Goal: Check status: Check status

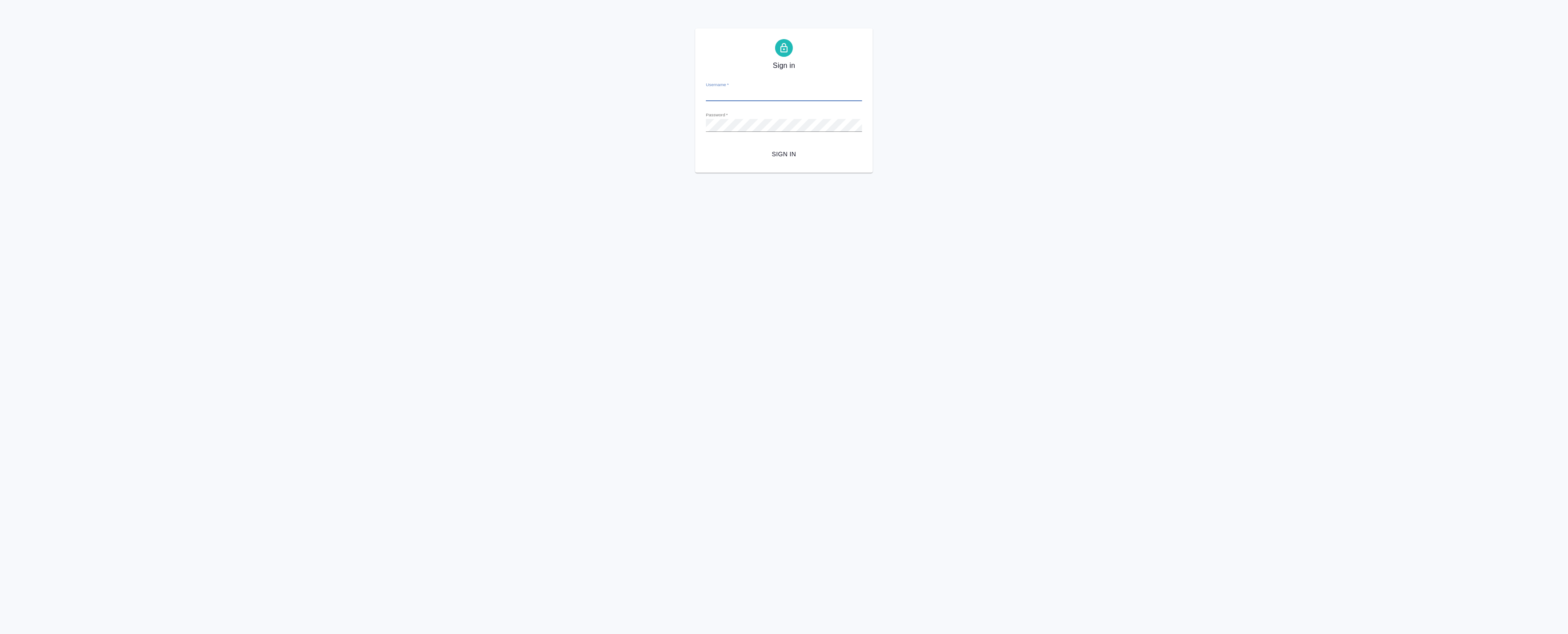
type input "a.badanyan@awatera.com"
click at [780, 150] on span "Sign in" at bounding box center [783, 155] width 142 height 11
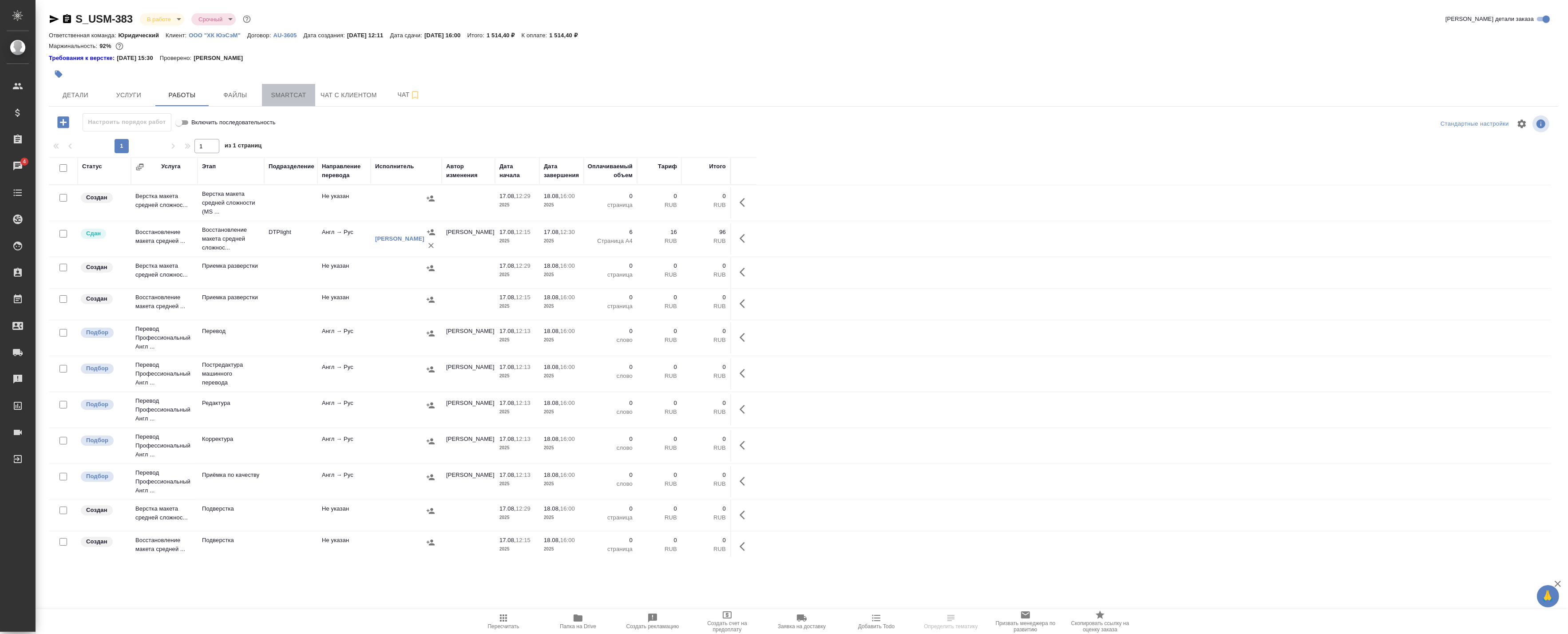
click at [282, 96] on span "Smartcat" at bounding box center [289, 96] width 43 height 11
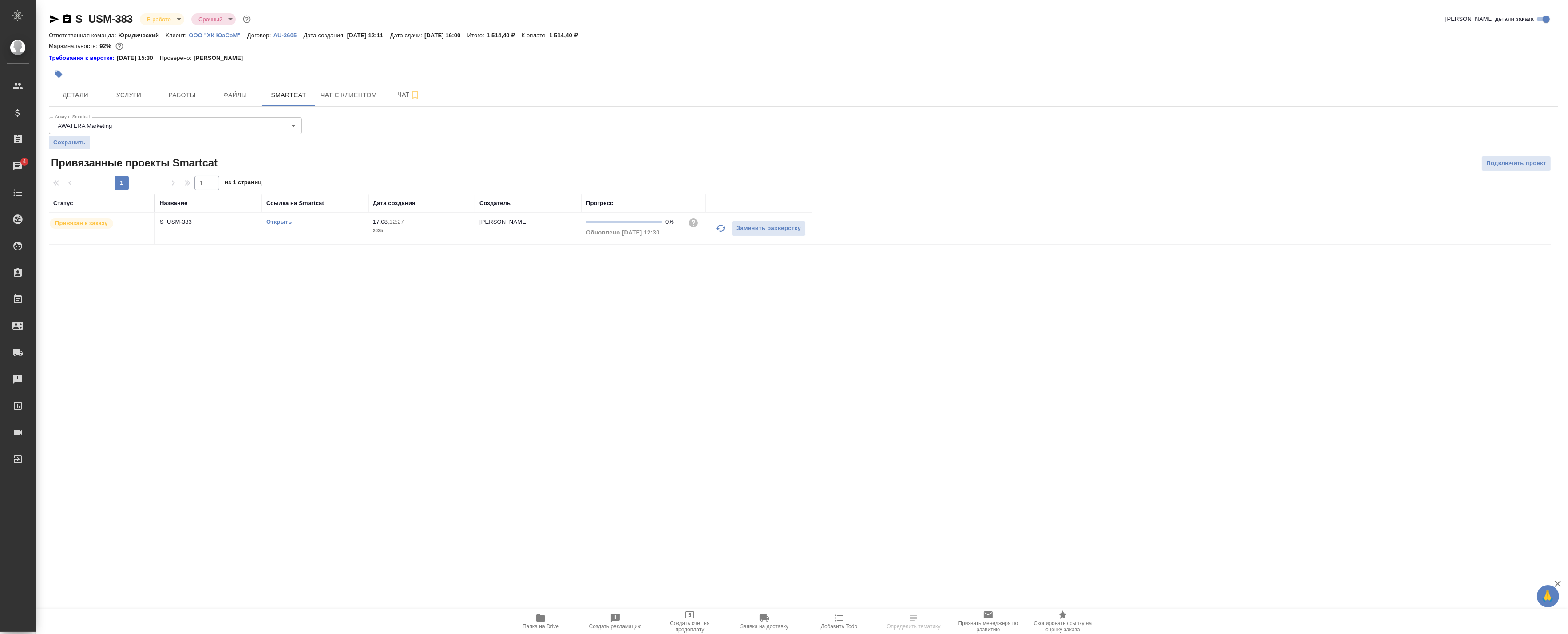
click at [282, 220] on link "Открыть" at bounding box center [279, 221] width 26 height 6
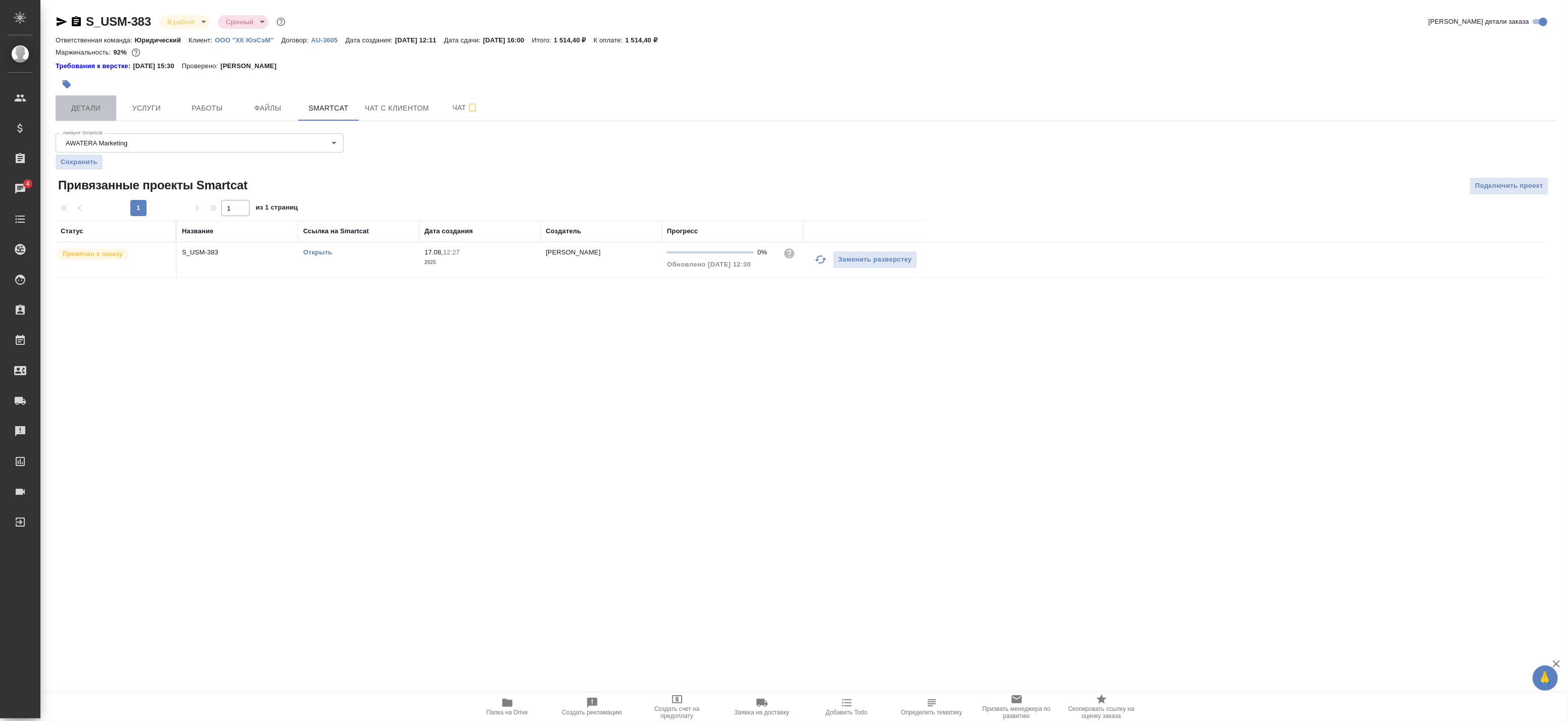
click at [107, 108] on span "Детали" at bounding box center [86, 109] width 49 height 13
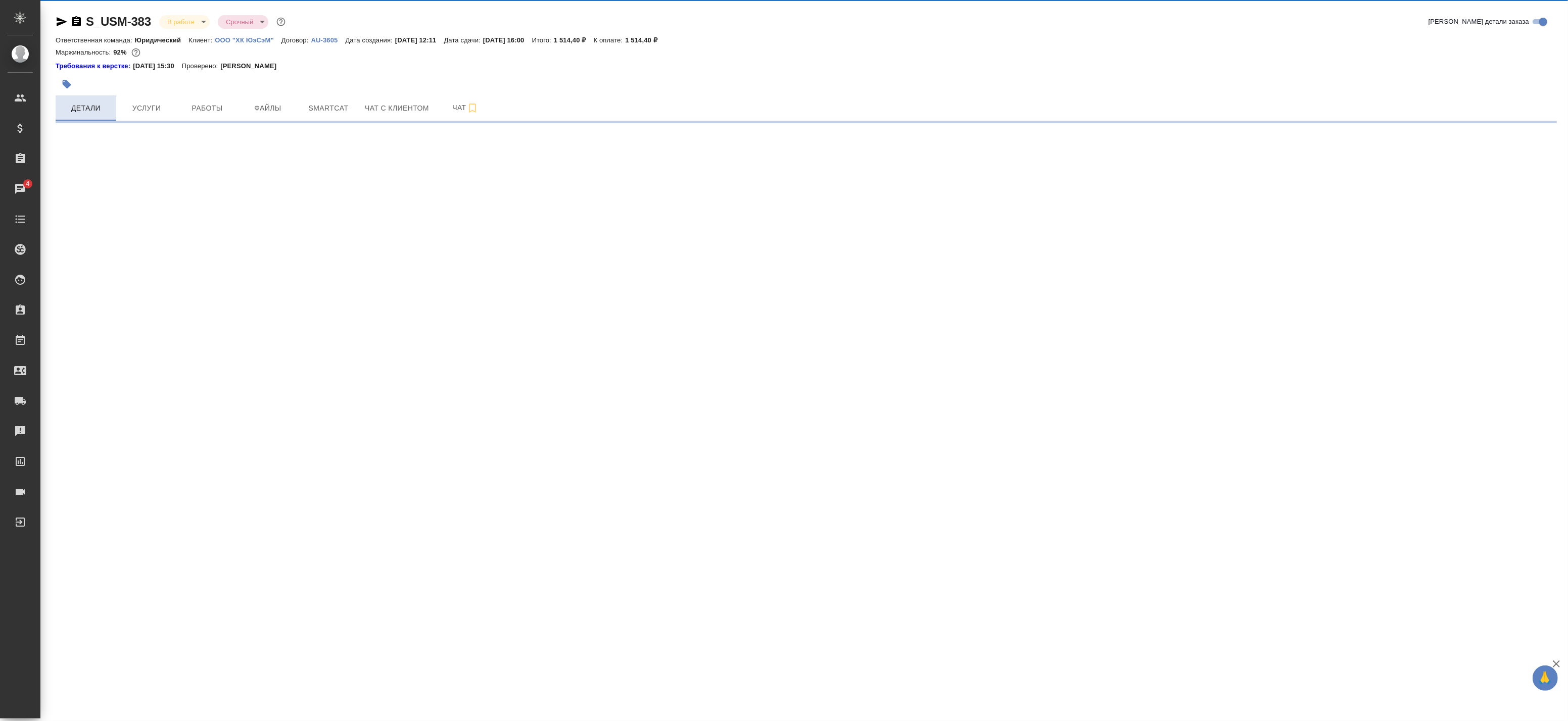
select select "RU"
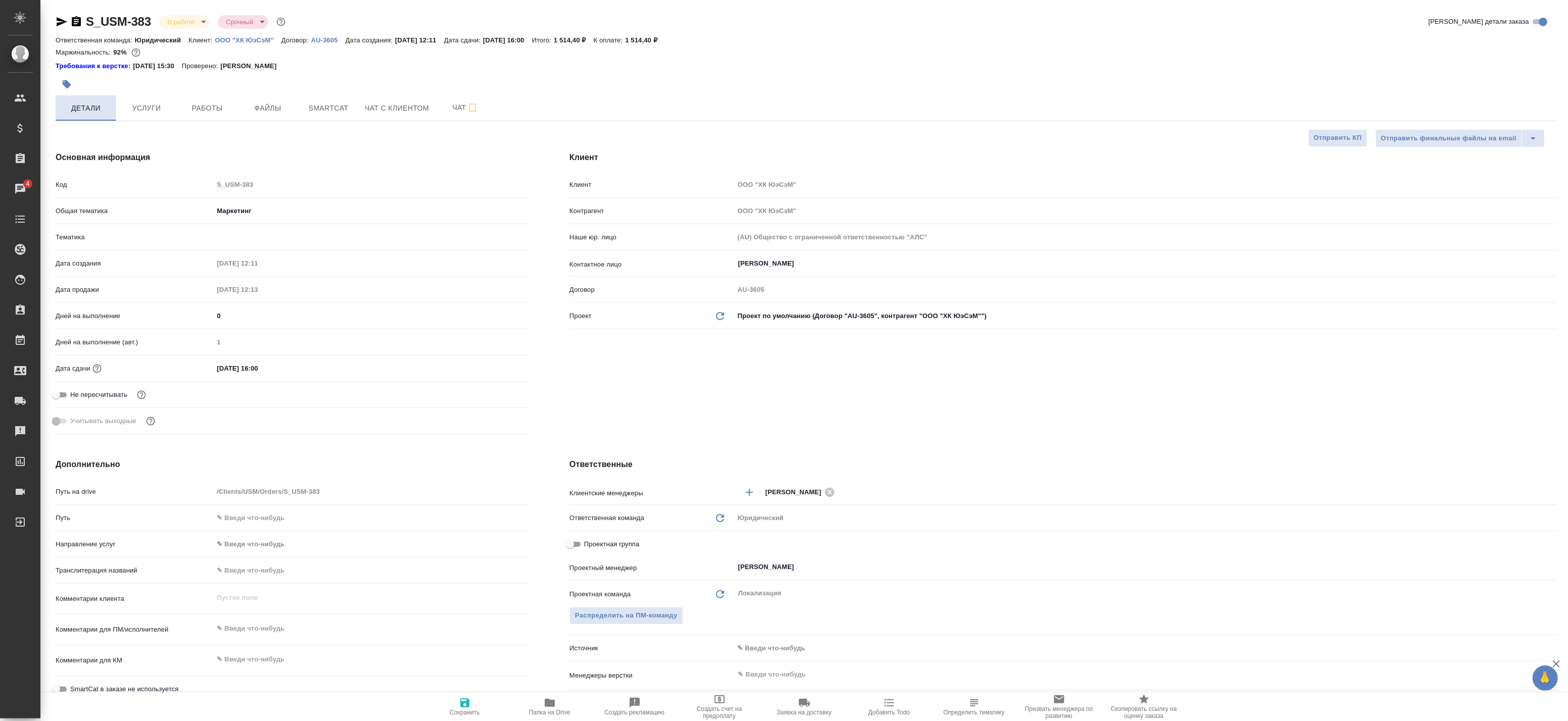
type textarea "x"
click at [189, 108] on span "Работы" at bounding box center [207, 109] width 49 height 13
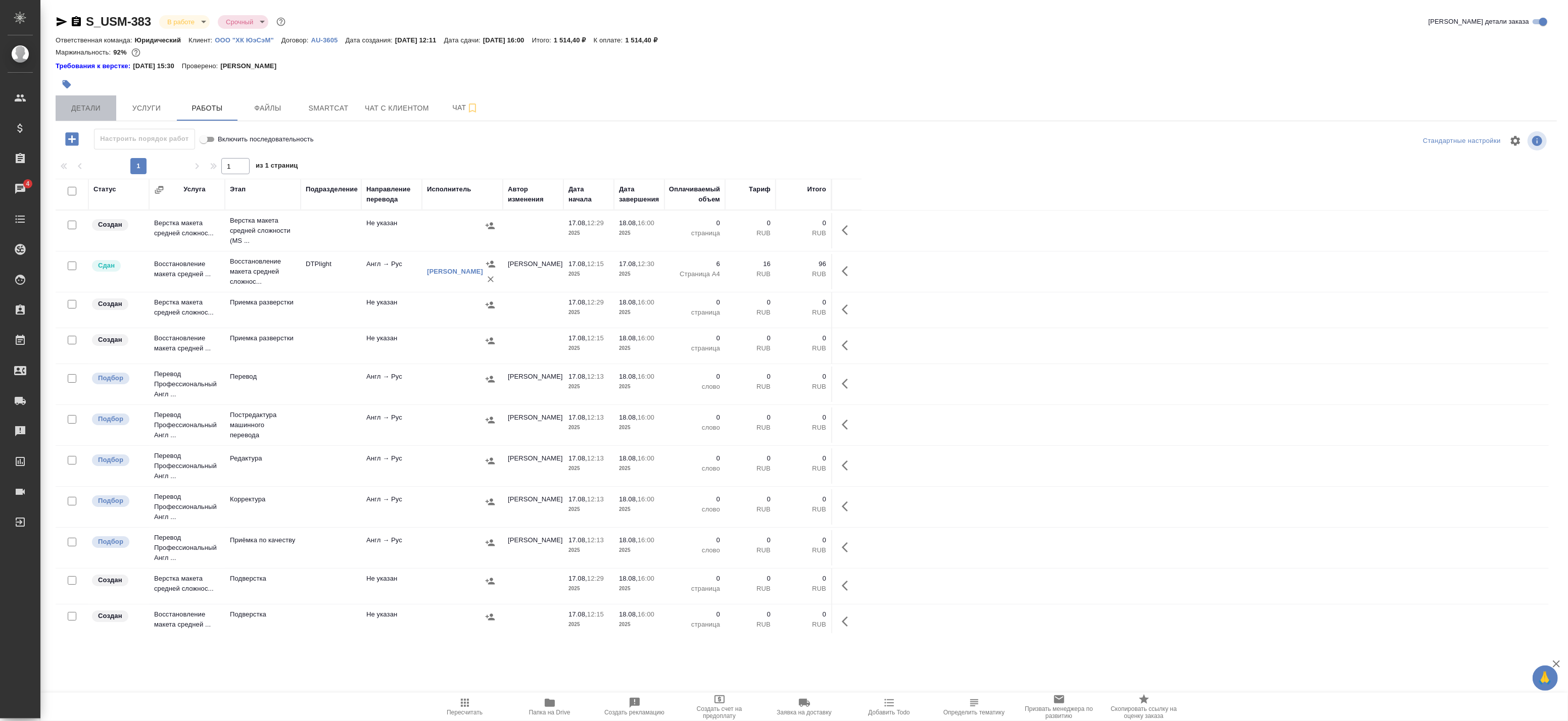
click at [92, 103] on span "Детали" at bounding box center [86, 109] width 49 height 13
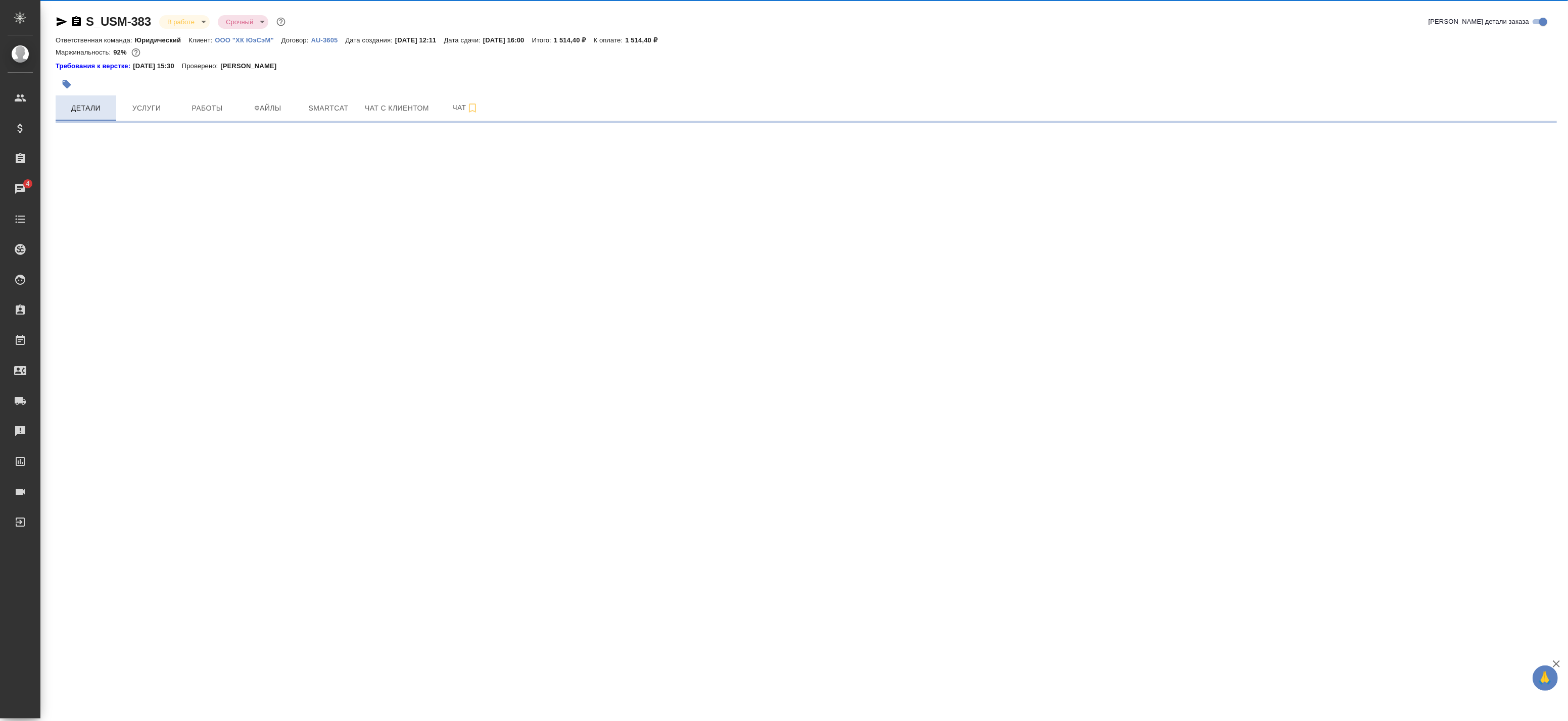
select select "RU"
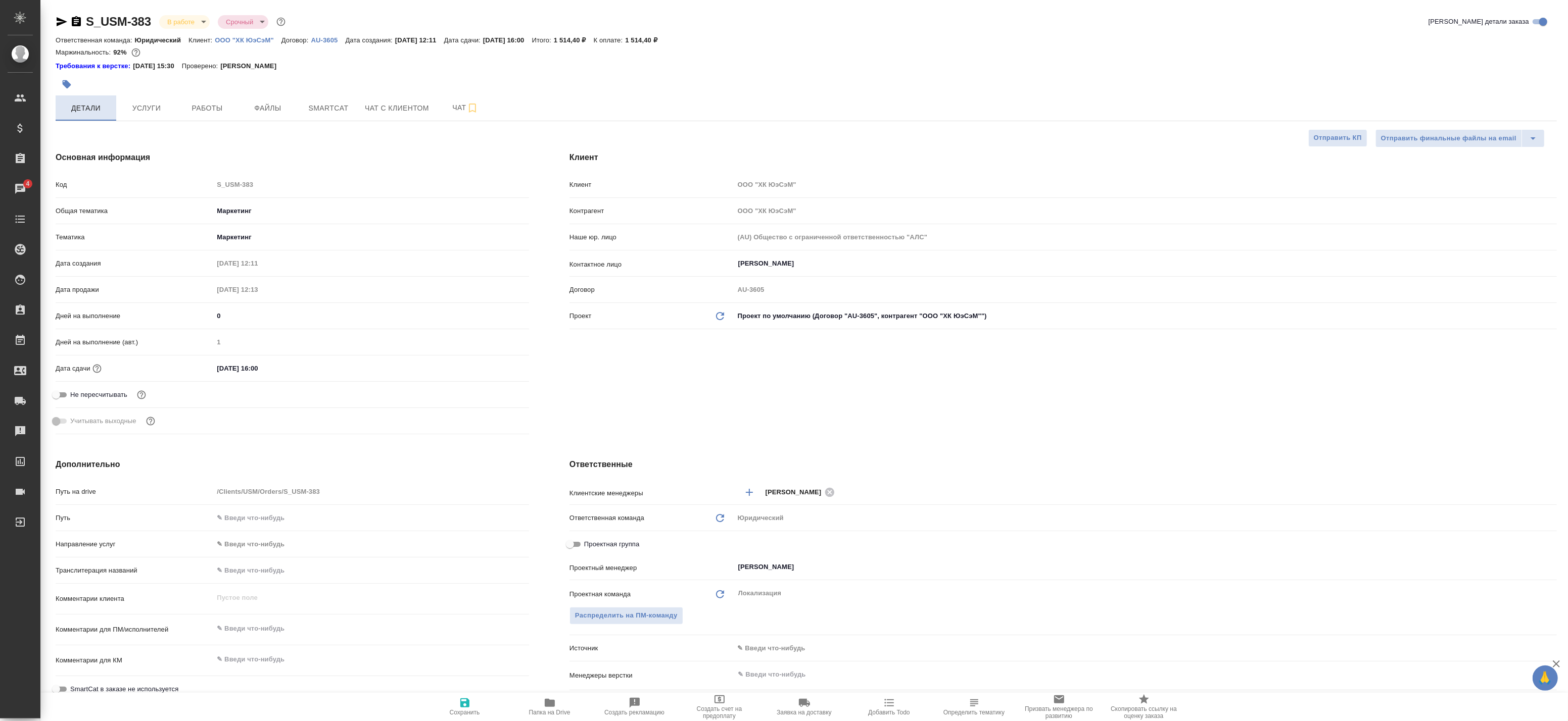
type textarea "x"
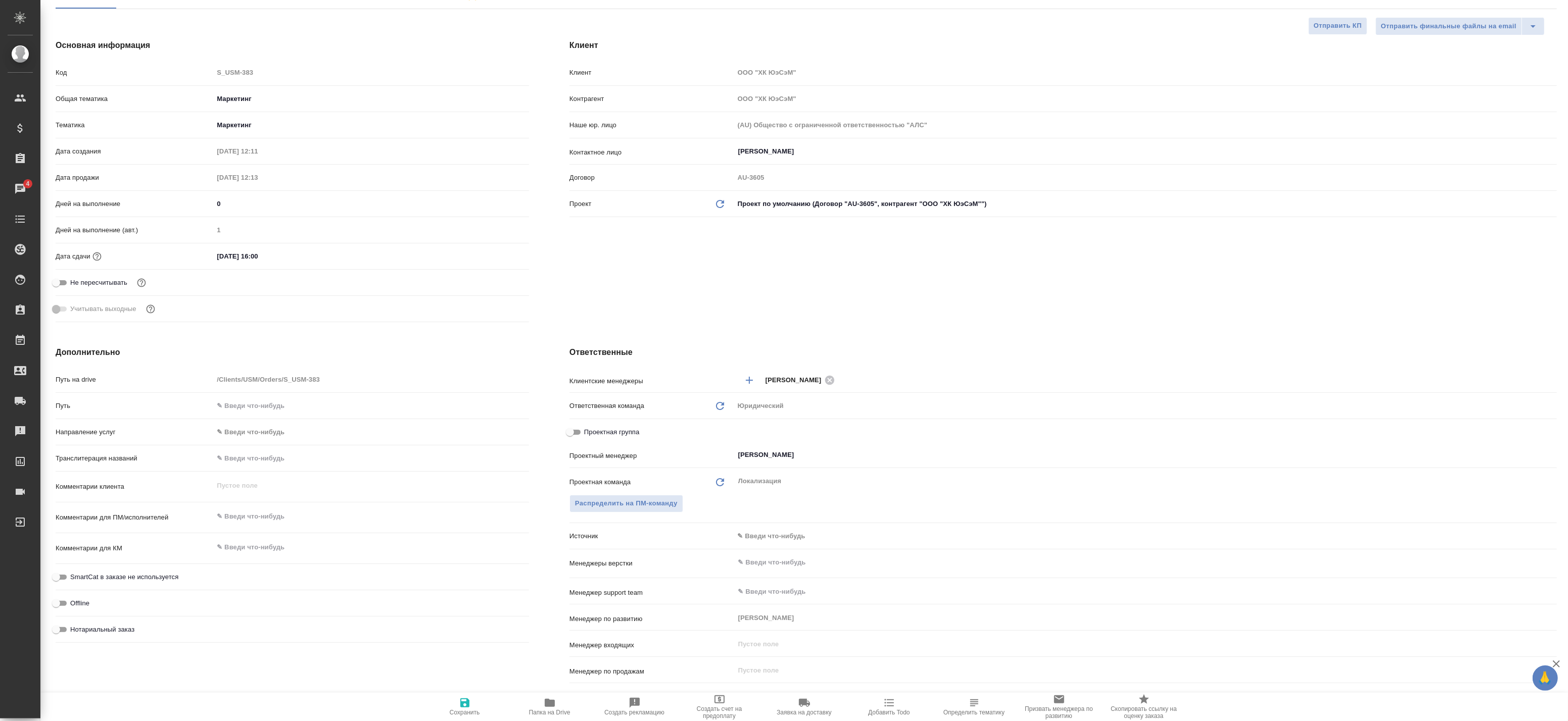
type textarea "x"
